Goal: Use online tool/utility: Use online tool/utility

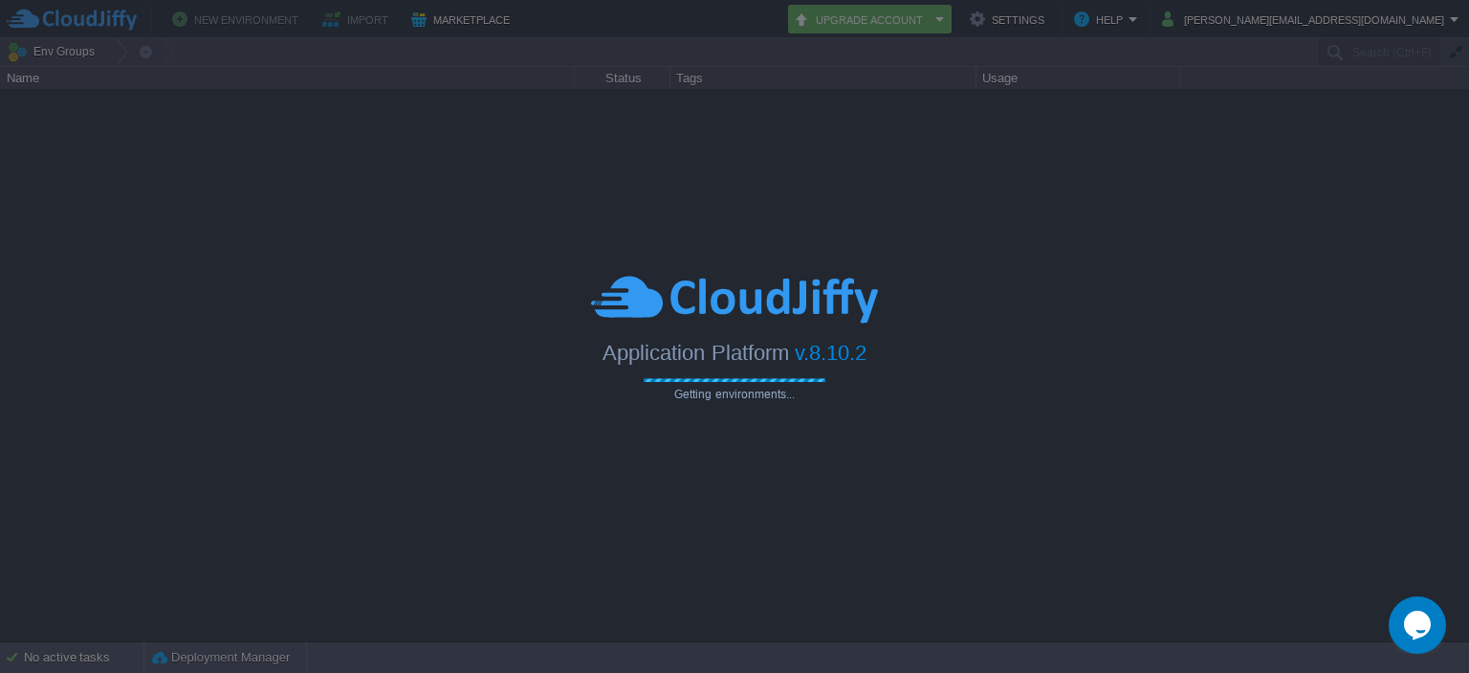
type input "Search (Ctrl+F)"
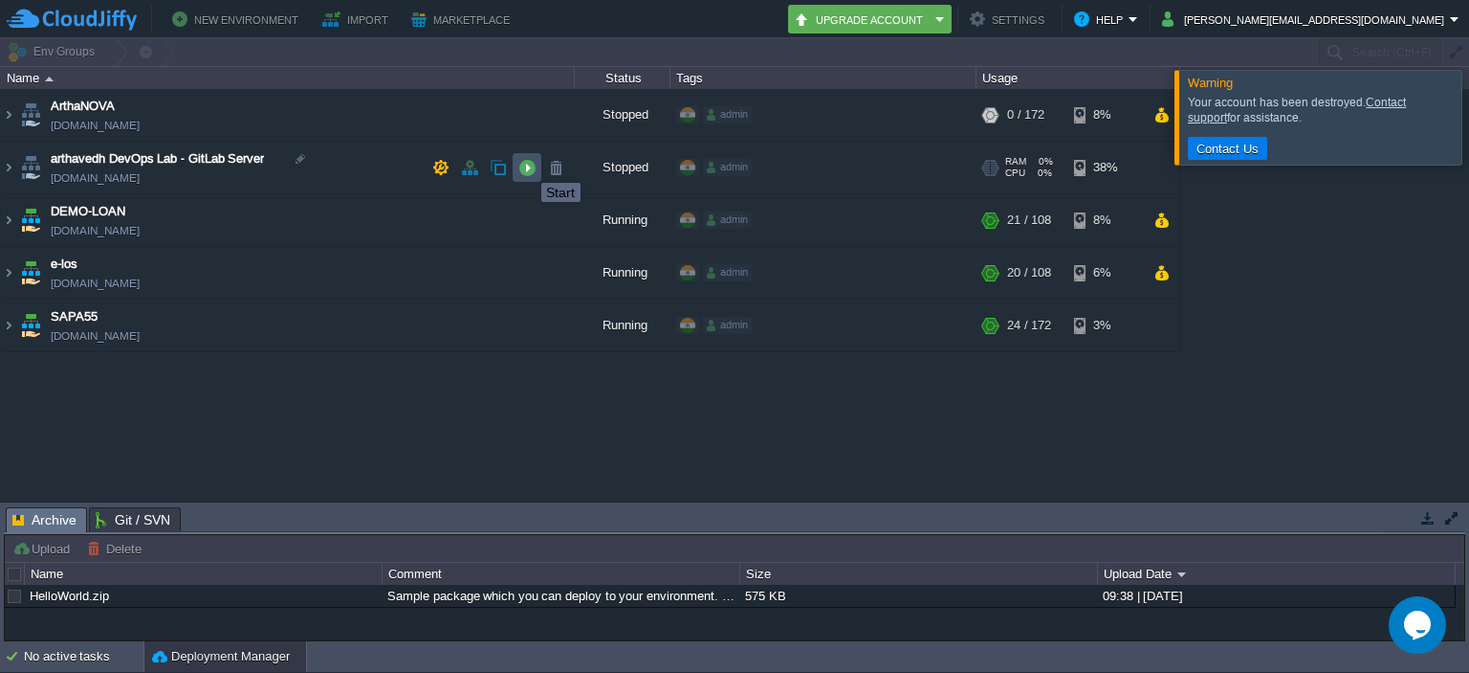
click at [527, 165] on button "button" at bounding box center [526, 167] width 17 height 17
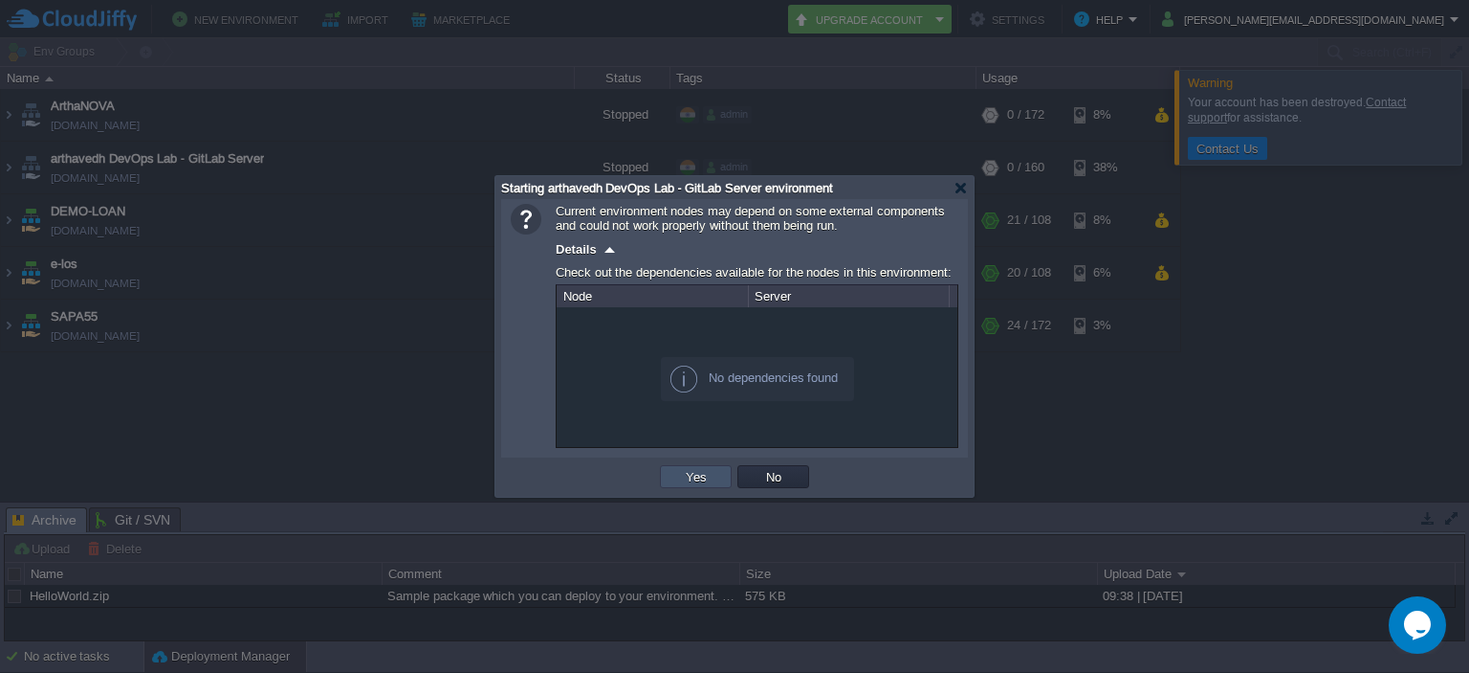
click at [699, 475] on button "Yes" at bounding box center [696, 476] width 33 height 17
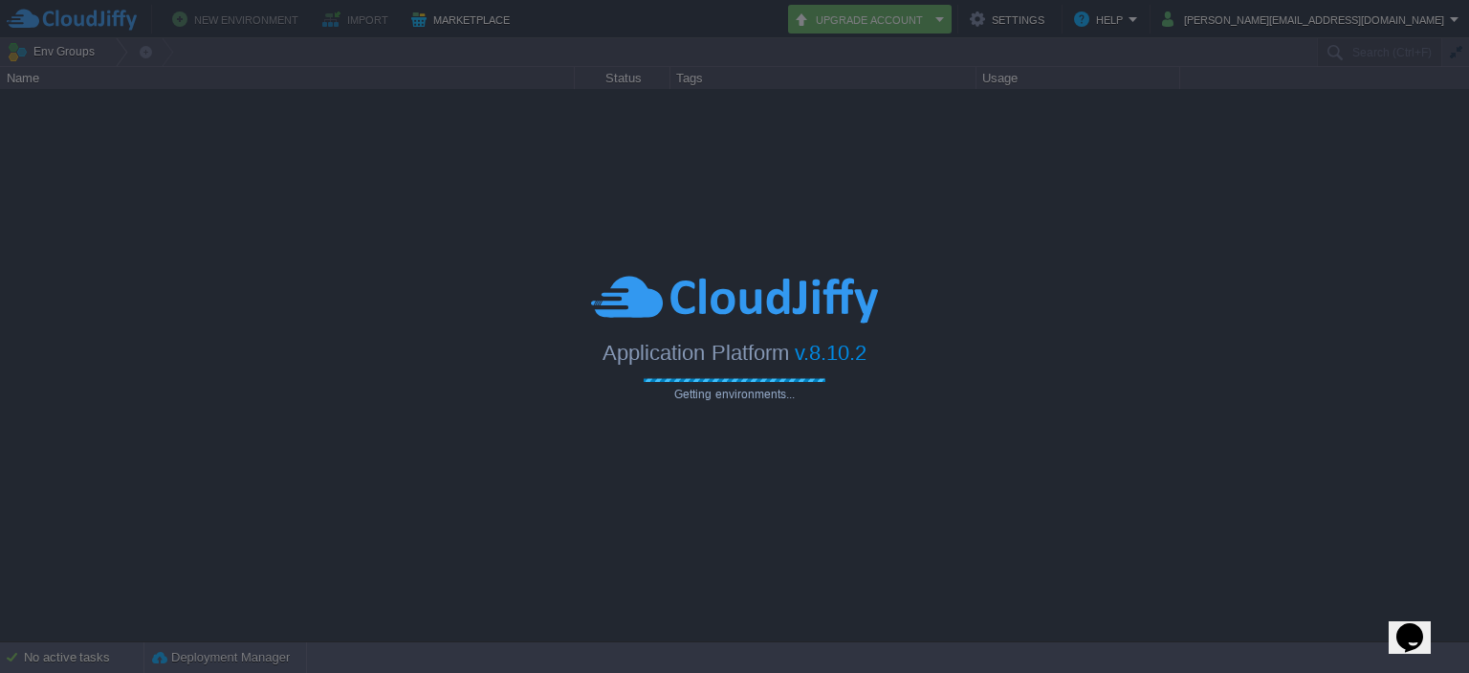
type input "Search (Ctrl+F)"
